Goal: Task Accomplishment & Management: Manage account settings

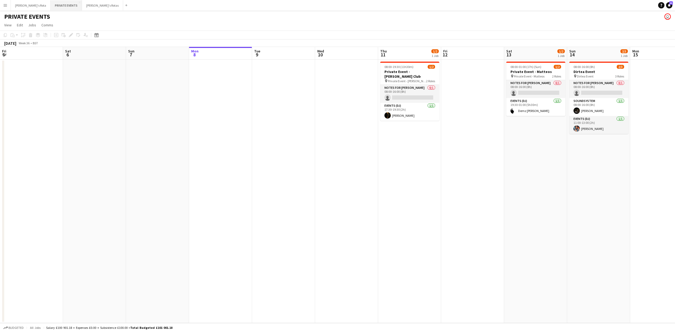
scroll to position [0, 126]
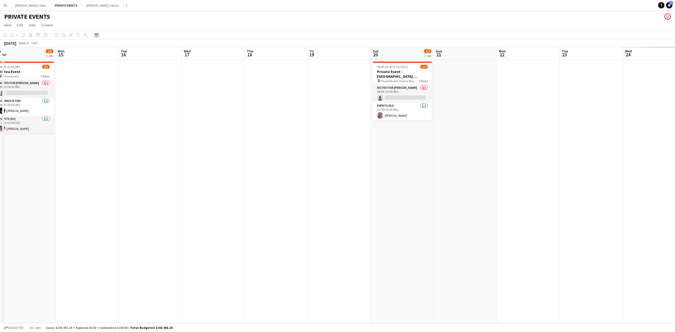
drag, startPoint x: 518, startPoint y: 212, endPoint x: 117, endPoint y: 231, distance: 401.5
click at [77, 232] on app-calendar-viewport "Thu 11 1/2 1 Job Fri 12 Sat 13 1/2 1 Job Sun 14 2/3 1 Job Mon 15 Tue 16 Wed 17 …" at bounding box center [337, 185] width 675 height 276
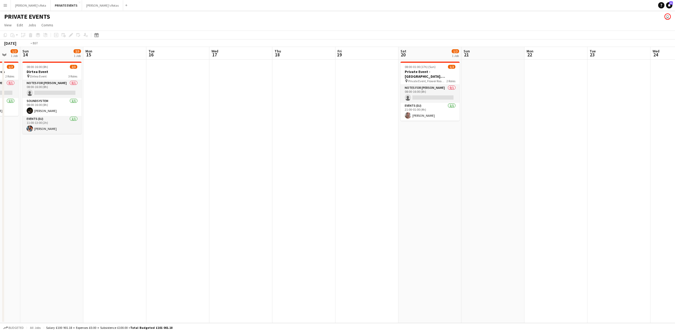
drag, startPoint x: 485, startPoint y: 219, endPoint x: 22, endPoint y: 241, distance: 463.0
click at [6, 243] on app-calendar-viewport "Thu 11 1/2 1 Job Fri 12 Sat 13 1/2 1 Job Sun 14 2/3 1 Job Mon 15 Tue 16 Wed 17 …" at bounding box center [337, 185] width 675 height 276
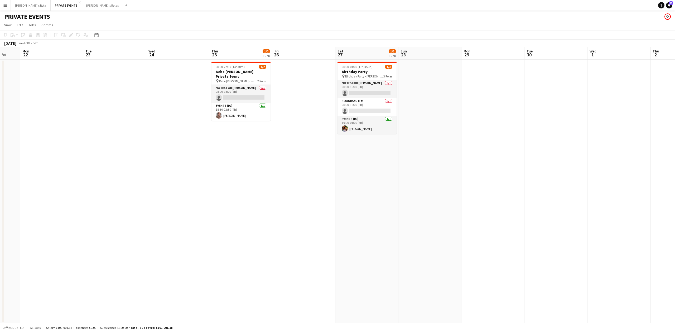
scroll to position [0, 163]
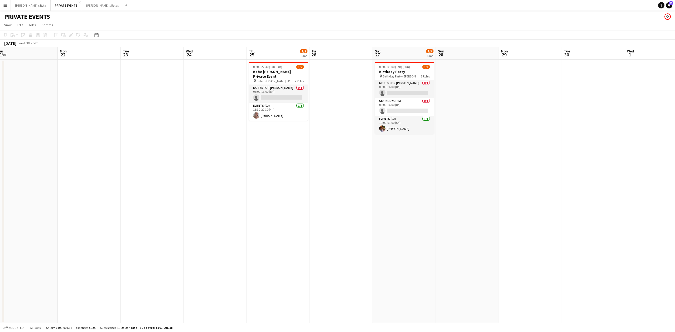
drag, startPoint x: 149, startPoint y: 216, endPoint x: 237, endPoint y: 213, distance: 87.9
click at [231, 219] on app-calendar-viewport "Fri 19 Sat 20 1/2 1 Job Sun 21 Mon 22 Tue 23 Wed 24 Thu 25 1/2 1 Job Fri 26 Sat…" at bounding box center [337, 185] width 675 height 276
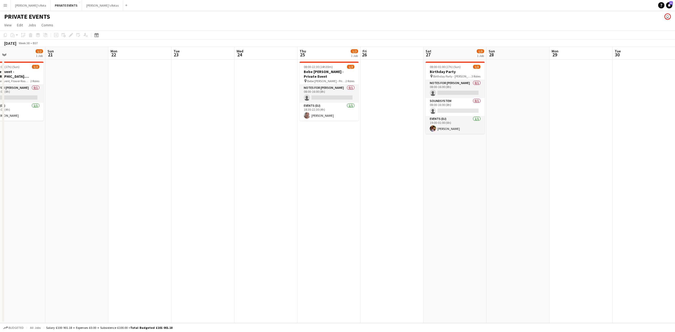
click at [11, 2] on div "[PERSON_NAME]'s Rota Close PRIVATE EVENTS Close [PERSON_NAME]'s Rotas Close Add" at bounding box center [70, 5] width 119 height 11
click at [14, 2] on button "[PERSON_NAME]'s Rota Close" at bounding box center [31, 5] width 40 height 10
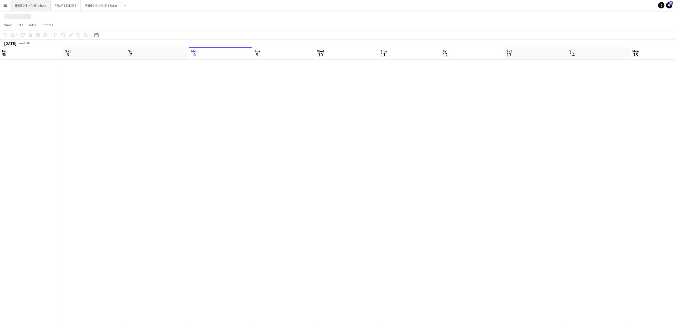
scroll to position [0, 126]
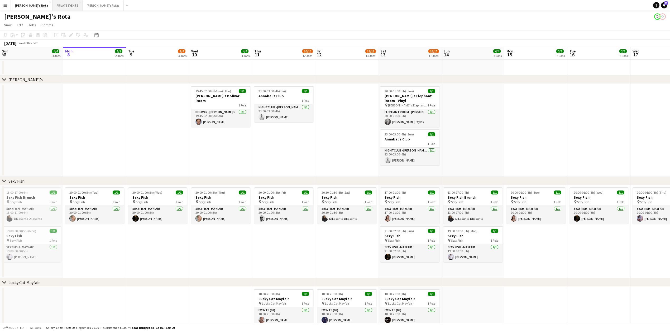
click at [53, 5] on button "PRIVATE EVENTS Close" at bounding box center [68, 5] width 30 height 10
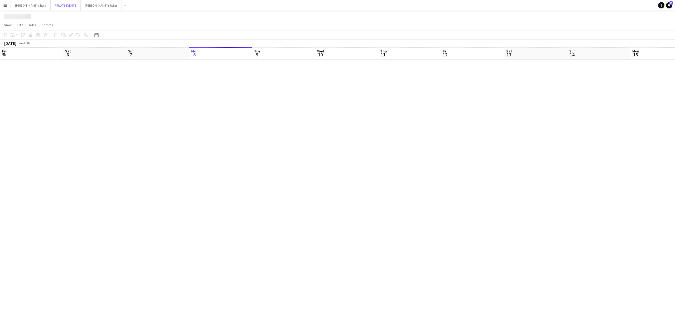
scroll to position [0, 126]
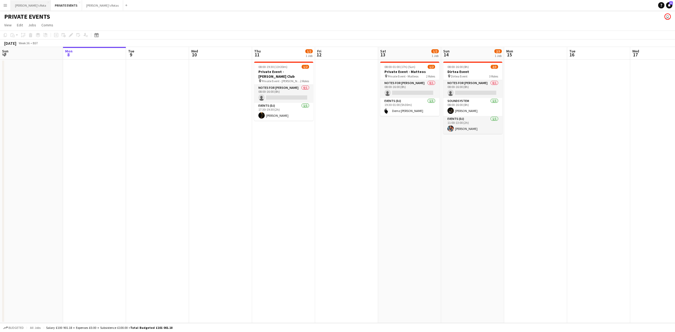
click at [16, 6] on button "[PERSON_NAME]'s Rota Close" at bounding box center [31, 5] width 40 height 10
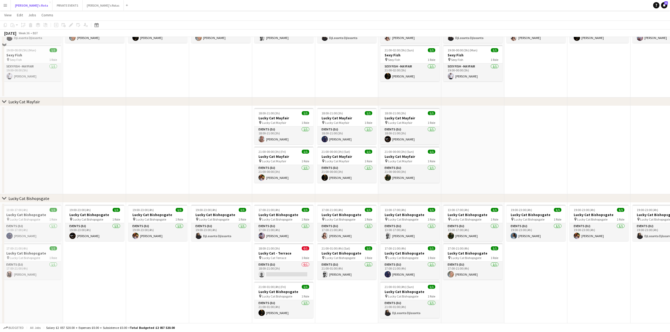
scroll to position [246, 0]
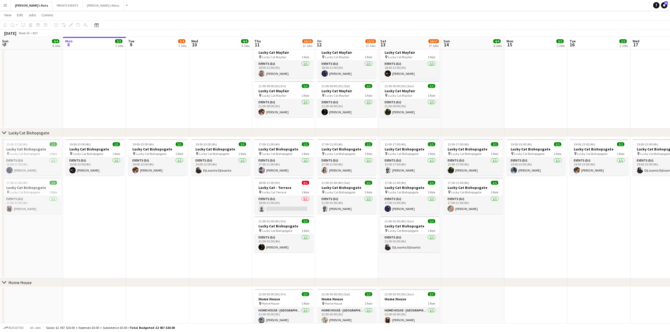
click at [178, 216] on app-date-cell "19:00-23:00 (4h) 1/1 Lucky Cat Bishopsgate pin Lucky Cat Bishopsgate 1 Role Eve…" at bounding box center [157, 208] width 63 height 142
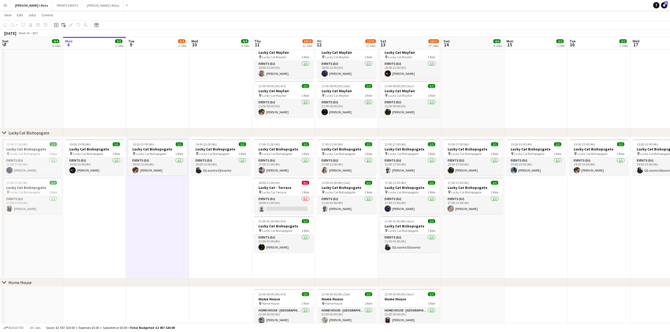
click at [231, 232] on app-date-cell "19:00-23:00 (4h) 1/1 Lucky Cat Bishopsgate pin Lucky Cat Bishopsgate 1 Role Eve…" at bounding box center [220, 208] width 63 height 142
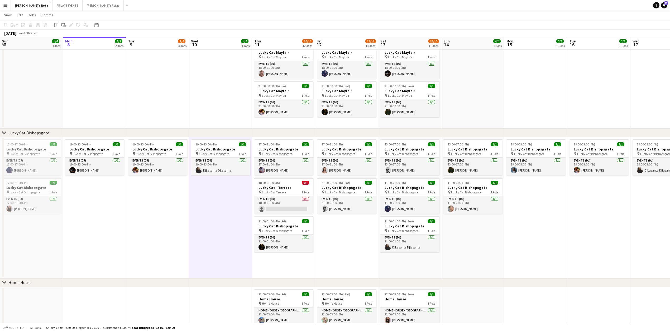
click at [181, 225] on app-date-cell "19:00-23:00 (4h) 1/1 Lucky Cat Bishopsgate pin Lucky Cat Bishopsgate 1 Role Eve…" at bounding box center [157, 208] width 63 height 142
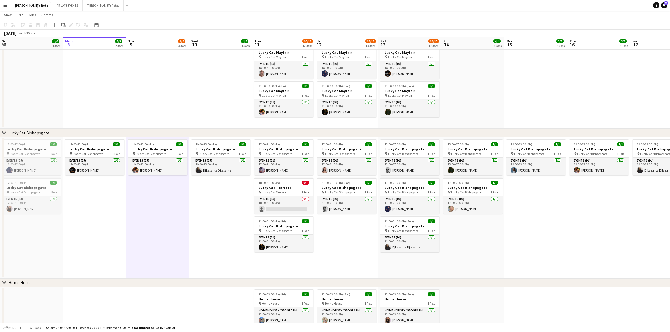
click at [213, 227] on app-date-cell "19:00-23:00 (4h) 1/1 Lucky Cat Bishopsgate pin Lucky Cat Bishopsgate 1 Role Eve…" at bounding box center [220, 208] width 63 height 142
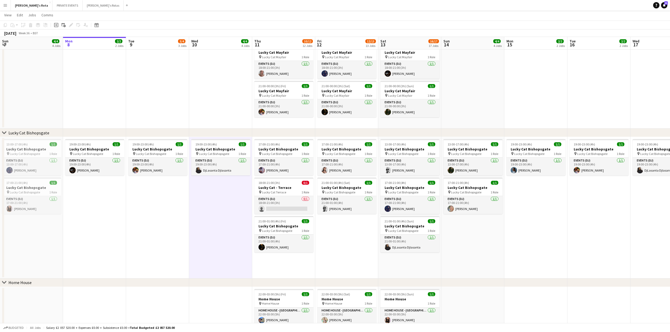
click at [136, 228] on app-date-cell "19:00-23:00 (4h) 1/1 Lucky Cat Bishopsgate pin Lucky Cat Bishopsgate 1 Role Eve…" at bounding box center [157, 208] width 63 height 142
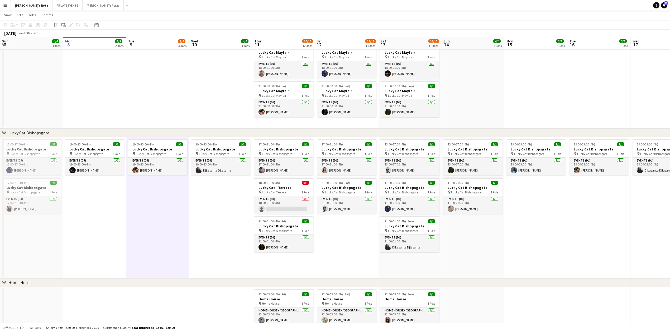
click at [192, 233] on app-date-cell "19:00-23:00 (4h) 1/1 Lucky Cat Bishopsgate pin Lucky Cat Bishopsgate 1 Role Eve…" at bounding box center [220, 208] width 63 height 142
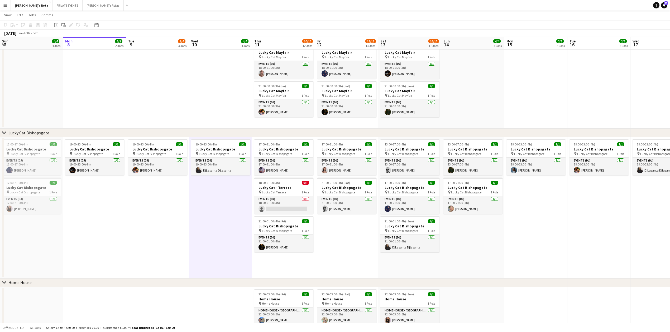
click at [132, 225] on app-date-cell "19:00-23:00 (4h) 1/1 Lucky Cat Bishopsgate pin Lucky Cat Bishopsgate 1 Role Eve…" at bounding box center [157, 208] width 63 height 142
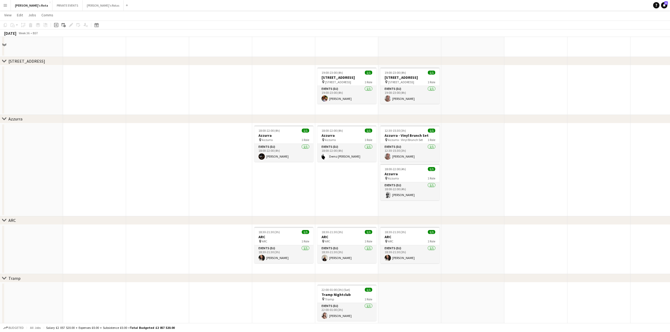
scroll to position [703, 0]
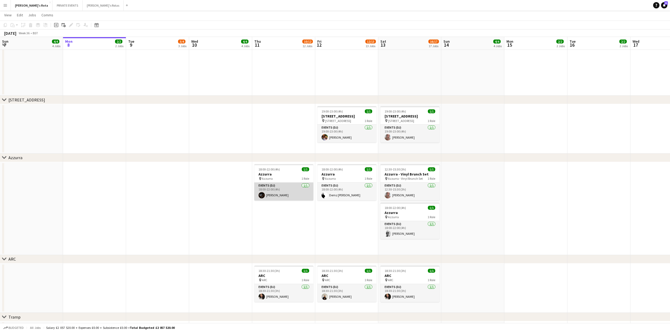
click at [290, 191] on app-card-role "Events (DJ) [DATE] 18:00-22:00 (4h) [PERSON_NAME]" at bounding box center [283, 192] width 59 height 18
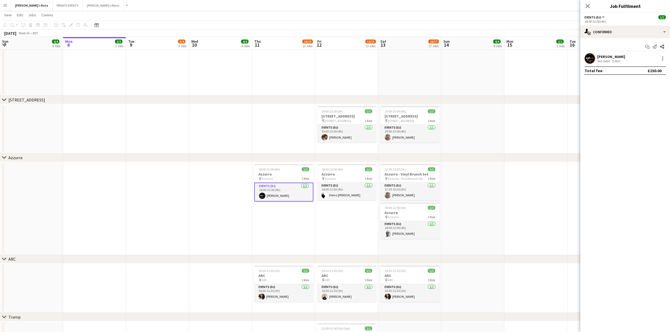
click at [283, 237] on app-date-cell "18:00-22:00 (4h) 1/1 Azzurra pin Azzurra 1 Role Events (DJ) [DATE] 18:00-22:00 …" at bounding box center [283, 208] width 63 height 93
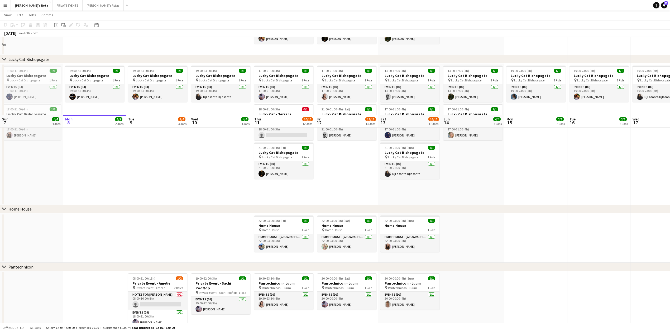
scroll to position [317, 0]
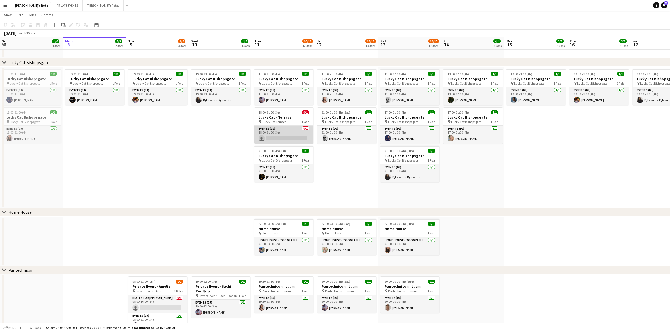
click at [270, 133] on app-card-role "Events (DJ) 0/1 18:00-21:00 (3h) single-neutral-actions" at bounding box center [283, 135] width 59 height 18
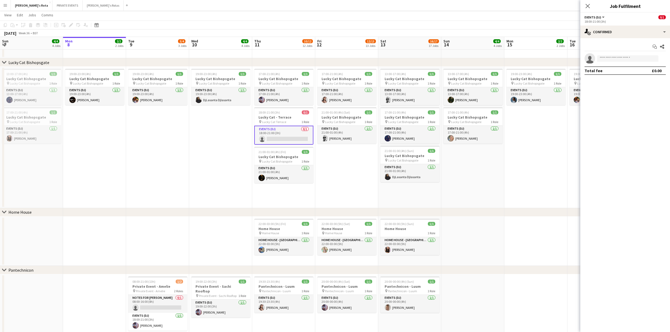
click at [171, 158] on app-date-cell "19:00-23:00 (4h) 1/1 Lucky Cat Bishopsgate pin Lucky Cat Bishopsgate 1 Role Eve…" at bounding box center [157, 138] width 63 height 142
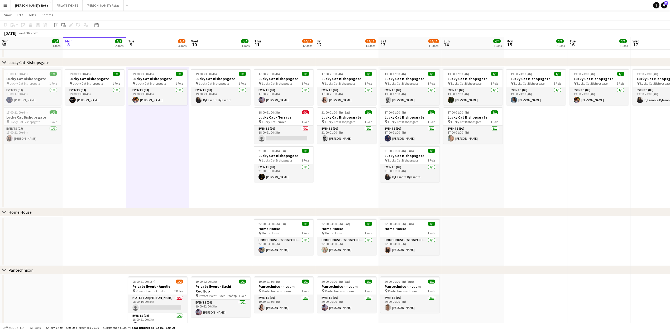
scroll to position [0, 126]
click at [53, 6] on button "PRIVATE EVENTS Close" at bounding box center [68, 5] width 30 height 10
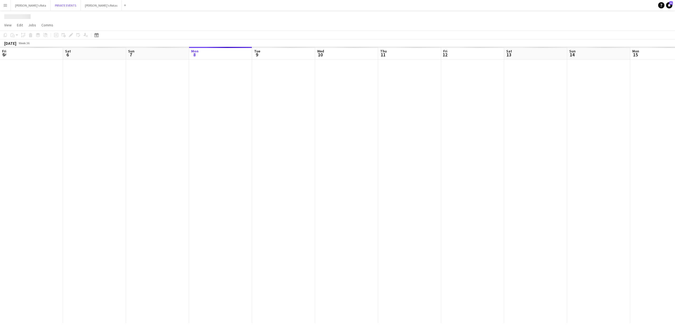
scroll to position [0, 126]
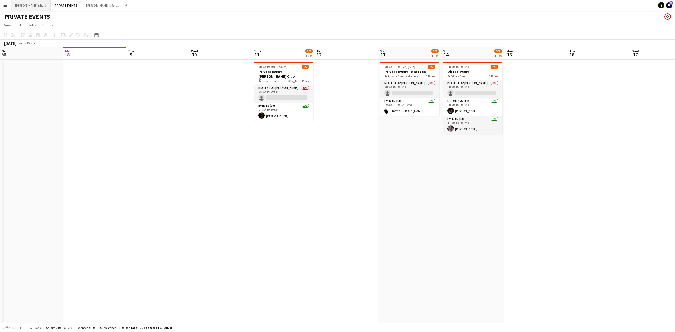
drag, startPoint x: 26, startPoint y: 2, endPoint x: 22, endPoint y: 3, distance: 3.6
click at [25, 2] on button "[PERSON_NAME]'s Rota Close" at bounding box center [31, 5] width 40 height 10
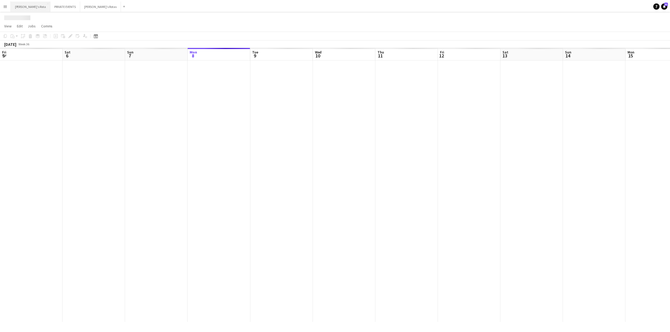
scroll to position [0, 126]
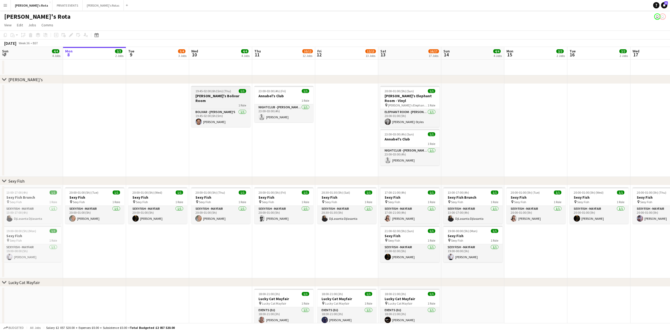
click at [217, 87] on div at bounding box center [220, 86] width 59 height 1
click at [71, 35] on icon at bounding box center [70, 35] width 3 height 3
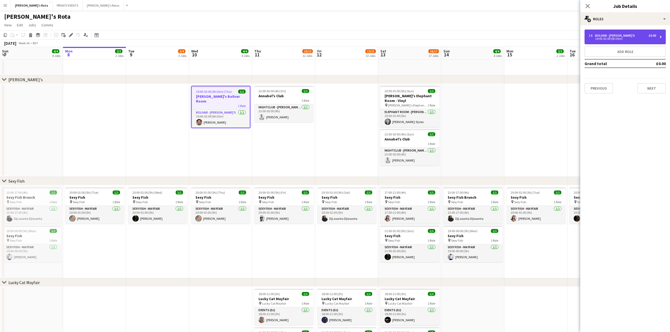
click at [616, 36] on div "BOLIVAR - [PERSON_NAME]'S" at bounding box center [616, 36] width 42 height 4
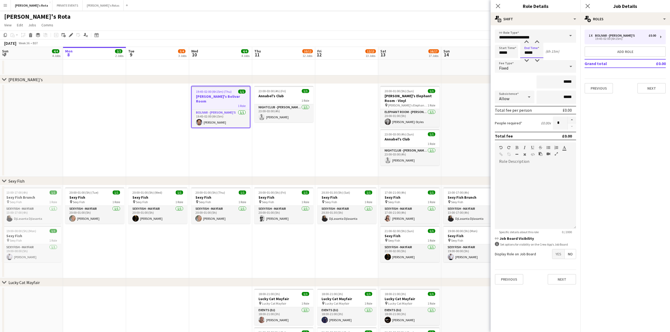
click at [537, 51] on input "*****" at bounding box center [531, 51] width 23 height 13
type input "*****"
click at [526, 61] on div at bounding box center [526, 60] width 11 height 5
click at [565, 81] on input "*****" at bounding box center [557, 81] width 40 height 13
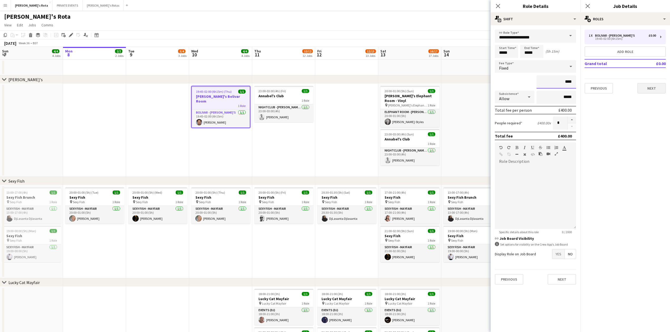
type input "****"
click at [657, 90] on button "Next" at bounding box center [651, 88] width 28 height 11
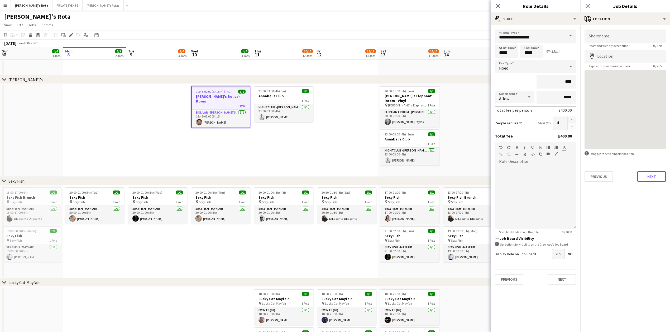
click at [655, 178] on button "Next" at bounding box center [651, 176] width 28 height 11
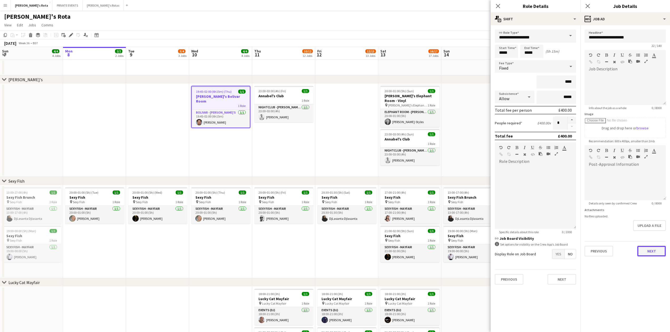
click at [650, 248] on button "Next" at bounding box center [651, 251] width 28 height 11
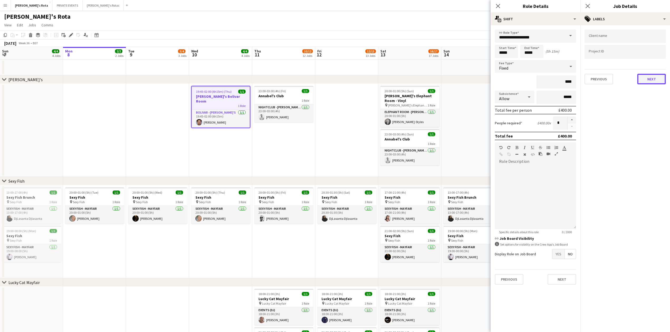
click at [646, 79] on button "Next" at bounding box center [651, 79] width 28 height 11
click at [658, 103] on button "Next" at bounding box center [651, 102] width 28 height 11
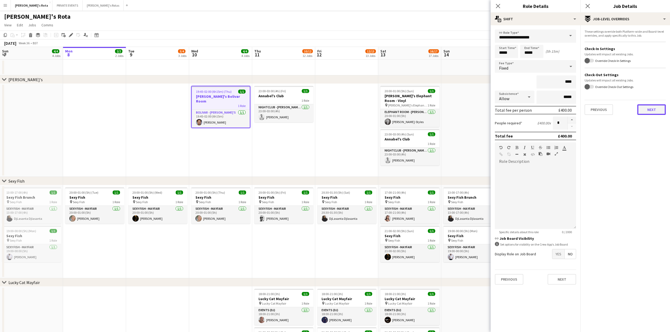
click at [661, 109] on button "Next" at bounding box center [651, 109] width 28 height 11
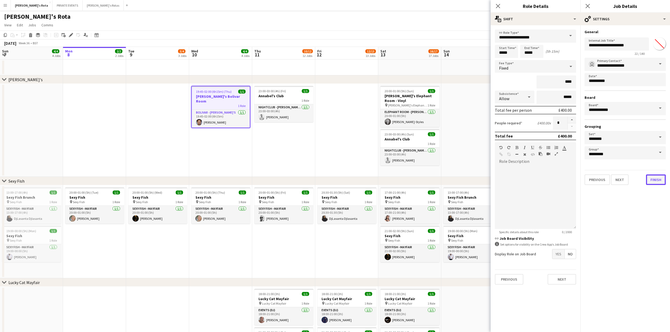
click at [653, 179] on button "Finish" at bounding box center [656, 180] width 20 height 11
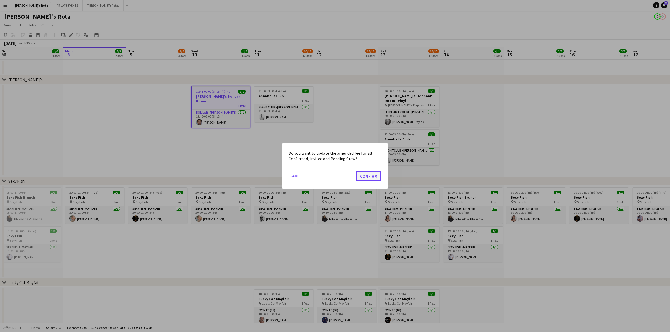
click at [370, 177] on button "Confirm" at bounding box center [368, 176] width 25 height 11
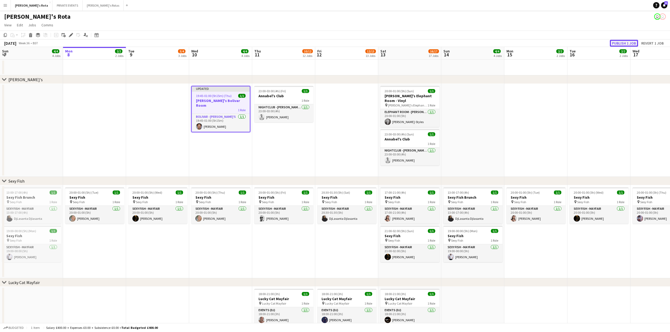
click at [620, 43] on button "Publish 1 job" at bounding box center [624, 43] width 28 height 7
click at [233, 145] on app-date-cell "19:45-01:00 (5h15m) (Thu) 1/1 [PERSON_NAME]'s Bolivar Room 1 Role BOLIVAR - [PE…" at bounding box center [220, 130] width 63 height 93
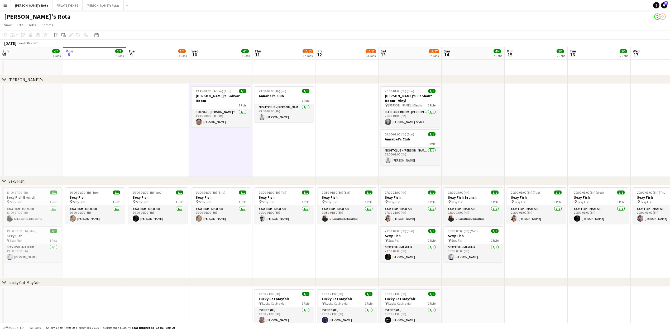
click at [249, 163] on app-date-cell "19:45-01:00 (5h15m) (Thu) 1/1 [PERSON_NAME]'s Bolivar Room 1 Role BOLIVAR - [PE…" at bounding box center [220, 130] width 63 height 93
click at [164, 137] on app-date-cell at bounding box center [157, 130] width 63 height 93
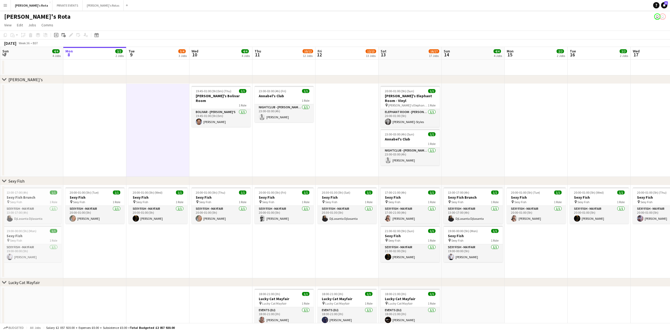
click at [239, 164] on app-date-cell "19:45-01:00 (5h15m) (Thu) 1/1 [PERSON_NAME]'s Bolivar Room 1 Role BOLIVAR - [PE…" at bounding box center [220, 130] width 63 height 93
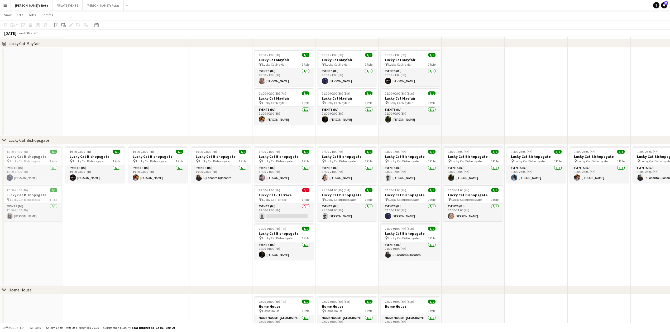
scroll to position [246, 0]
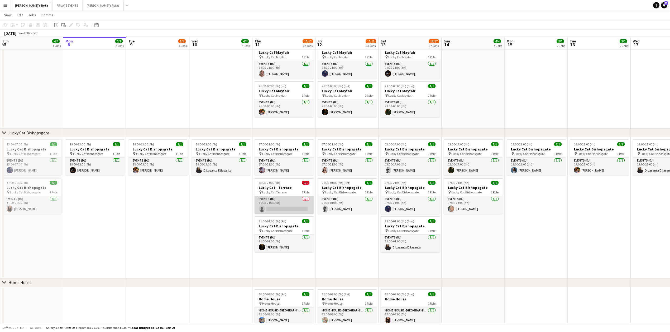
click at [275, 207] on app-card-role "Events (DJ) 0/1 18:00-21:00 (3h) single-neutral-actions" at bounding box center [284, 205] width 59 height 18
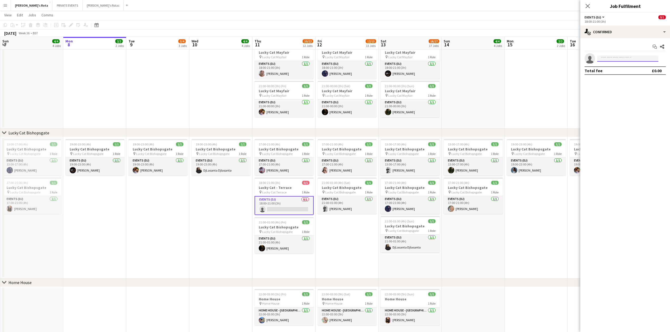
drag, startPoint x: 622, startPoint y: 56, endPoint x: 621, endPoint y: 61, distance: 5.4
click at [622, 58] on input at bounding box center [627, 58] width 61 height 6
type input "***"
click at [616, 65] on span "[PERSON_NAME]" at bounding box center [617, 66] width 30 height 4
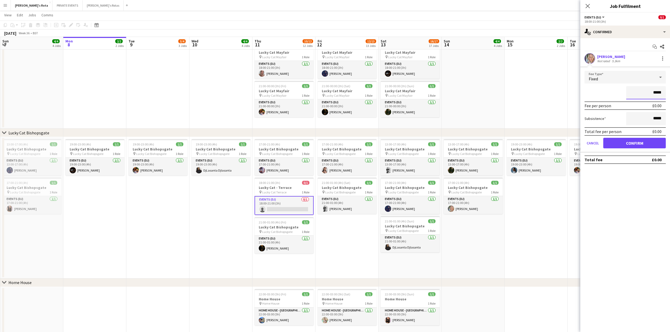
click at [654, 93] on input "*****" at bounding box center [646, 92] width 40 height 13
type input "*****"
click at [640, 140] on button "Confirm" at bounding box center [634, 143] width 63 height 11
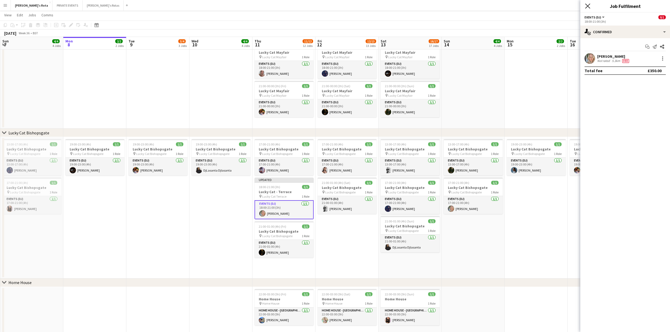
click at [589, 4] on icon at bounding box center [587, 5] width 5 height 5
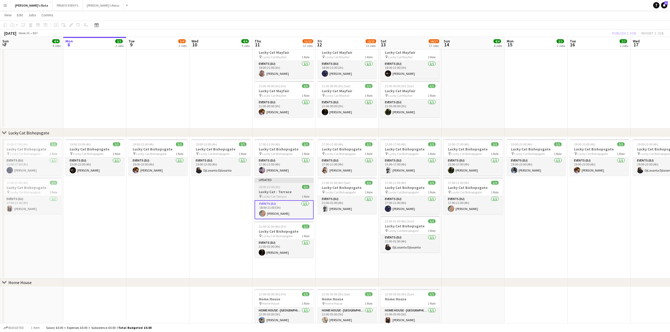
click at [278, 183] on div at bounding box center [284, 182] width 59 height 1
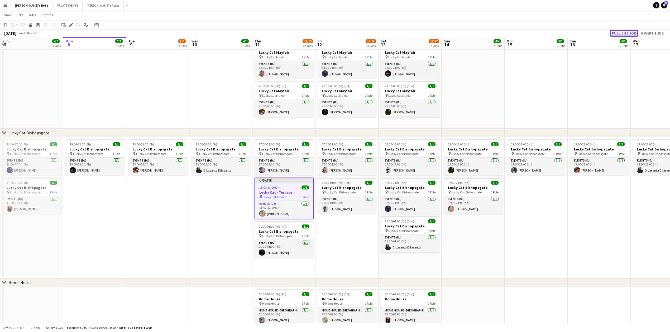
click at [627, 34] on button "Publish 1 job" at bounding box center [624, 33] width 28 height 7
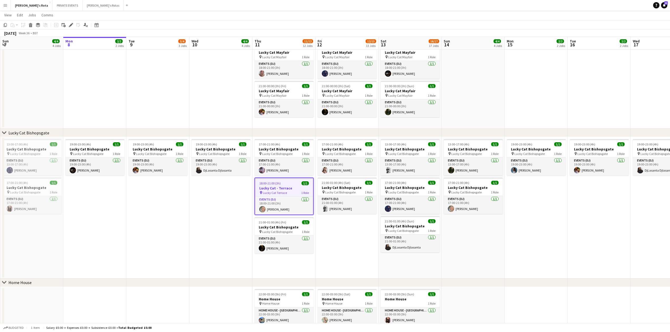
click at [198, 214] on app-date-cell "19:00-23:00 (4h) 1/1 Lucky Cat Bishopsgate pin Lucky Cat Bishopsgate 1 Role Eve…" at bounding box center [220, 208] width 63 height 142
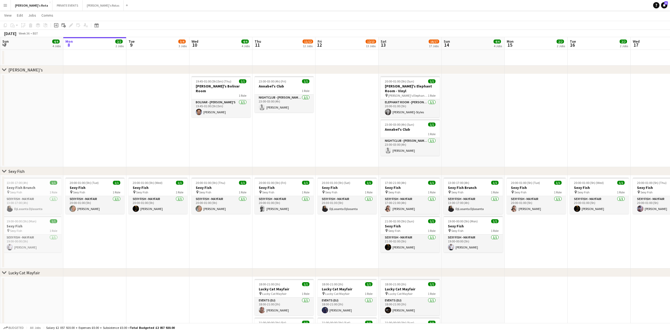
scroll to position [0, 0]
